Goal: Task Accomplishment & Management: Manage account settings

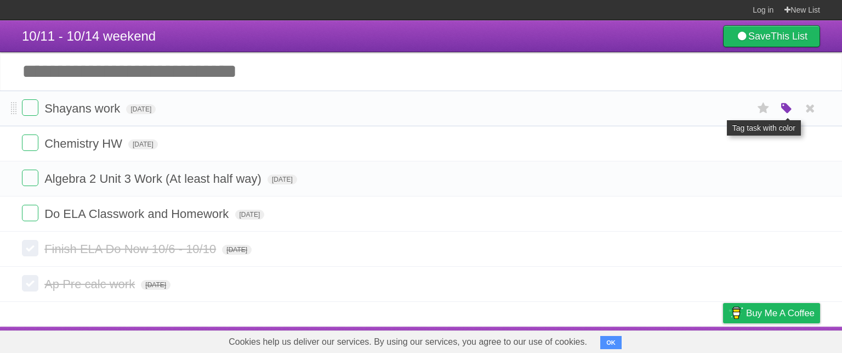
click at [783, 109] on icon "button" at bounding box center [786, 108] width 15 height 14
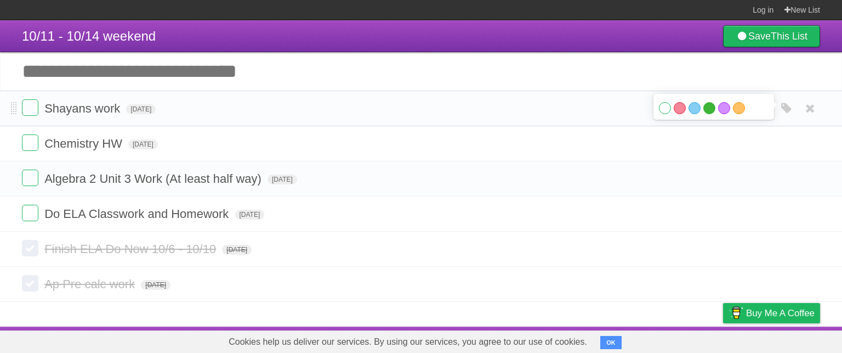
click at [711, 107] on label "Green" at bounding box center [710, 108] width 12 height 12
click at [706, 111] on label "Green" at bounding box center [710, 108] width 12 height 12
click at [706, 110] on label "Green" at bounding box center [710, 108] width 12 height 12
click at [37, 102] on label at bounding box center [30, 107] width 16 height 16
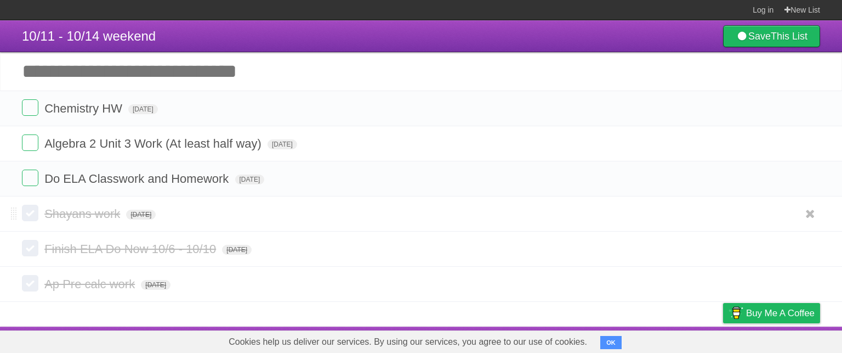
click at [33, 208] on label at bounding box center [30, 213] width 16 height 16
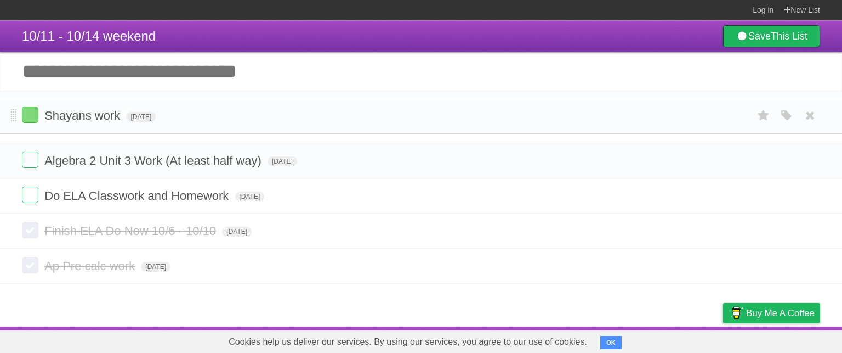
drag, startPoint x: 14, startPoint y: 214, endPoint x: 46, endPoint y: 116, distance: 103.2
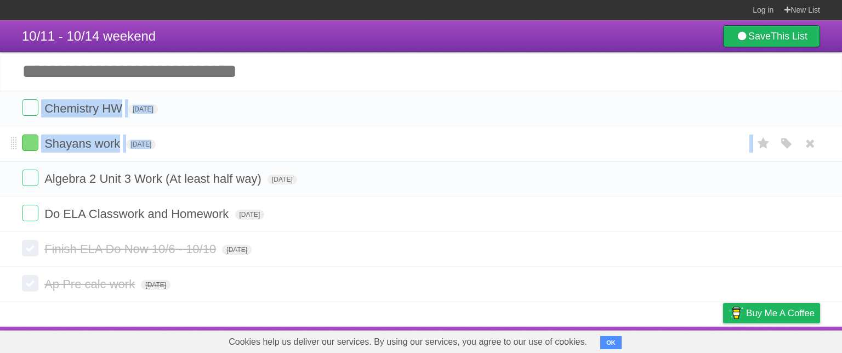
drag, startPoint x: 17, startPoint y: 115, endPoint x: 18, endPoint y: 158, distance: 43.9
click at [16, 171] on ul "Chemistry HW [DATE] White Red Blue Green Purple Orange Shayans work [DATE] Whit…" at bounding box center [421, 160] width 842 height 141
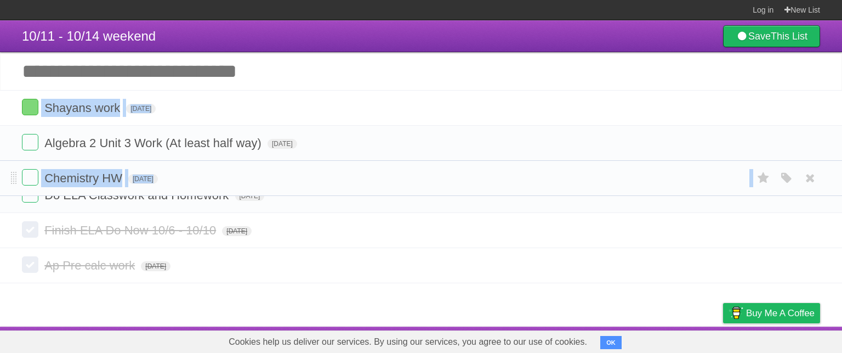
drag, startPoint x: 13, startPoint y: 111, endPoint x: 18, endPoint y: 177, distance: 66.5
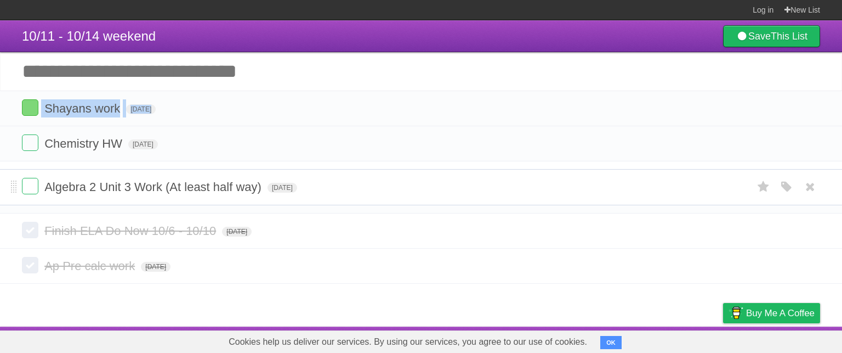
drag, startPoint x: 15, startPoint y: 143, endPoint x: 14, endPoint y: 186, distance: 42.8
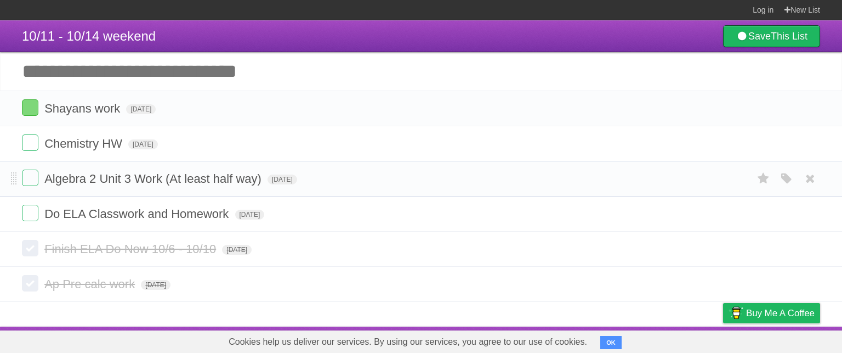
drag, startPoint x: 9, startPoint y: 175, endPoint x: 2, endPoint y: 188, distance: 14.7
click at [2, 188] on li "Algebra 2 Unit 3 Work (At least half way) [DATE] White Red Blue Green Purple Or…" at bounding box center [421, 179] width 842 height 36
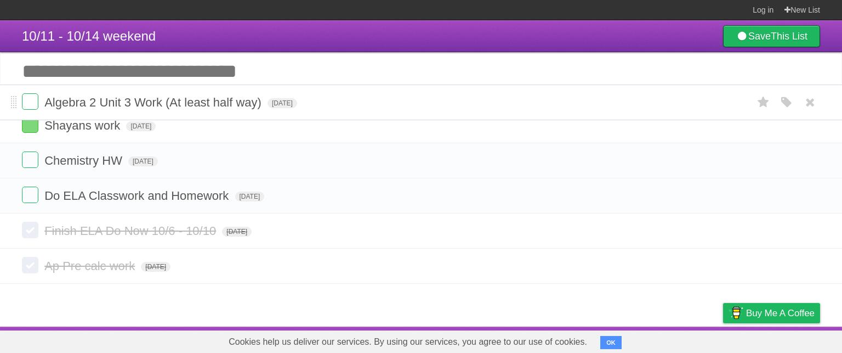
drag, startPoint x: 14, startPoint y: 177, endPoint x: 77, endPoint y: 102, distance: 97.3
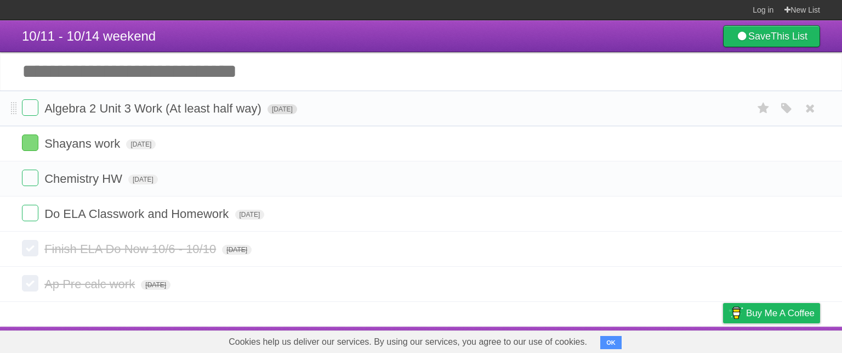
click at [297, 111] on span "[DATE]" at bounding box center [283, 109] width 30 height 10
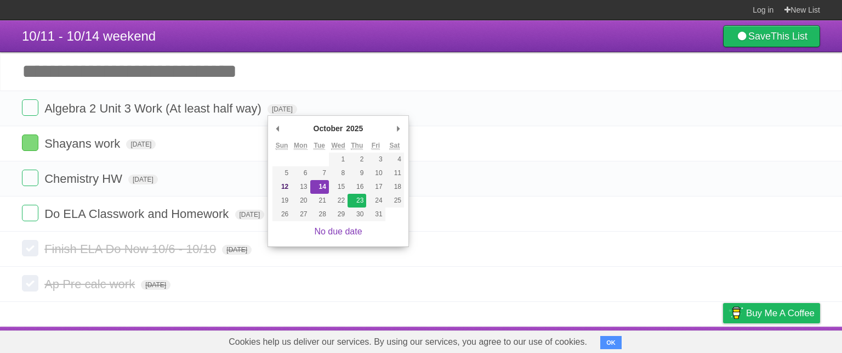
type span "[DATE]"
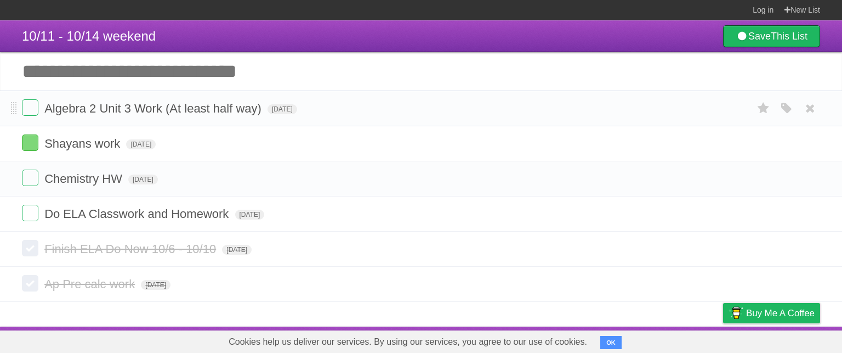
click at [264, 110] on form "Algebra 2 Unit 3 Work (At least half way) [DATE] White Red Blue Green Purple Or…" at bounding box center [421, 108] width 798 height 18
click at [263, 109] on span "Algebra 2 Unit 3 Work (At least half way)" at bounding box center [154, 108] width 220 height 14
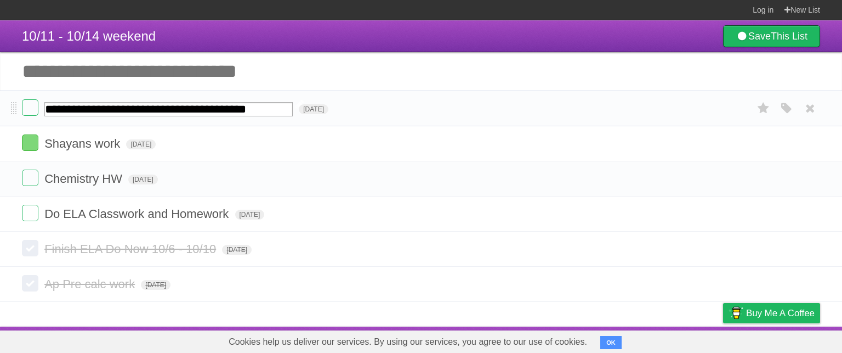
click at [263, 109] on input "**********" at bounding box center [168, 109] width 248 height 14
type input "**********"
